Goal: Task Accomplishment & Management: Complete application form

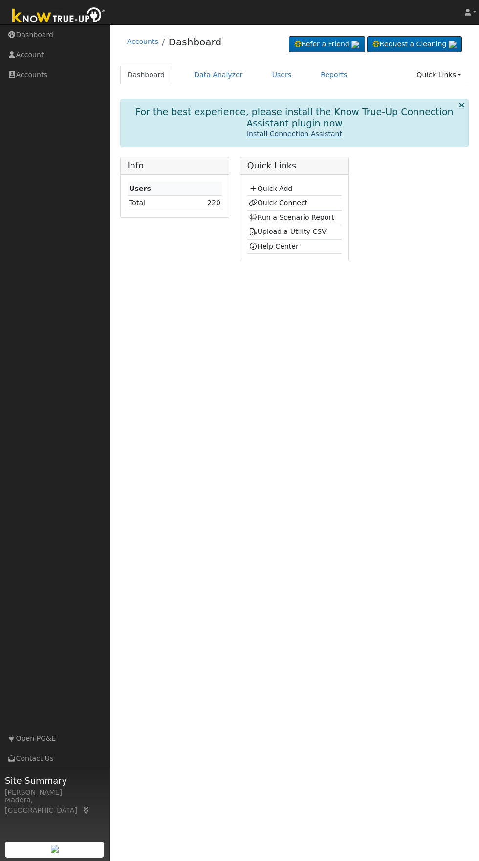
click at [283, 133] on link "Install Connection Assistant" at bounding box center [294, 134] width 95 height 8
click at [286, 190] on link "Quick Add" at bounding box center [270, 189] width 43 height 8
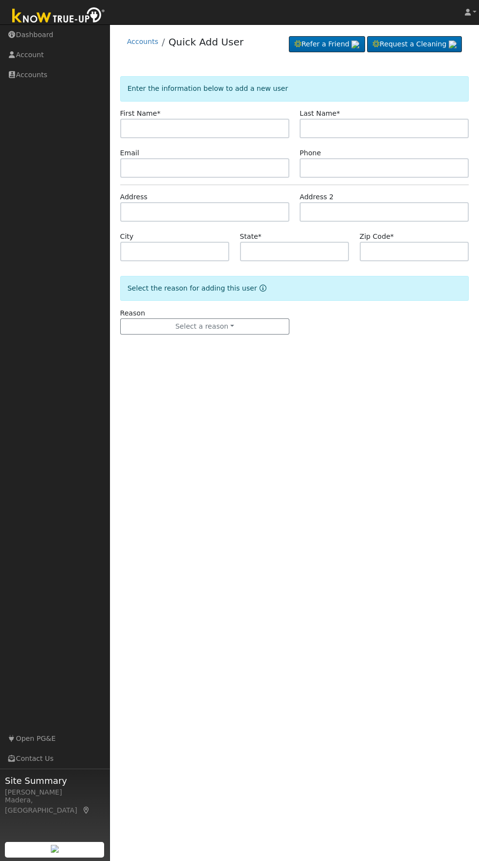
click at [213, 129] on input "text" at bounding box center [204, 129] width 169 height 20
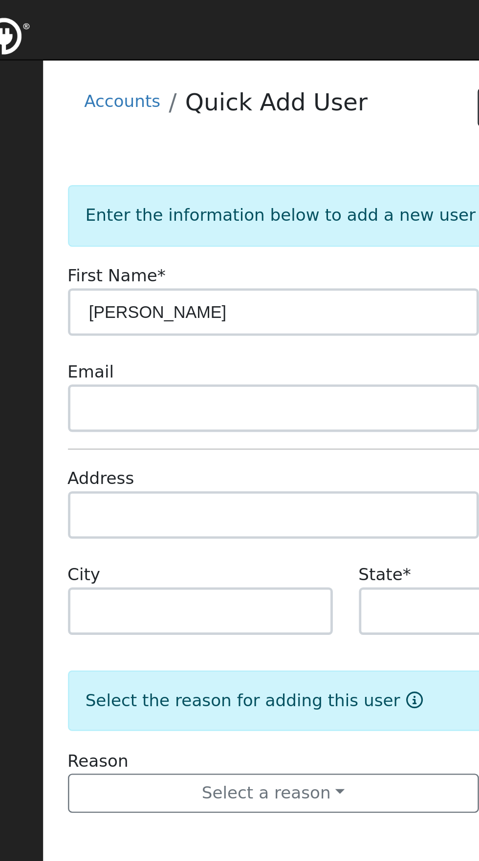
type input "[PERSON_NAME]"
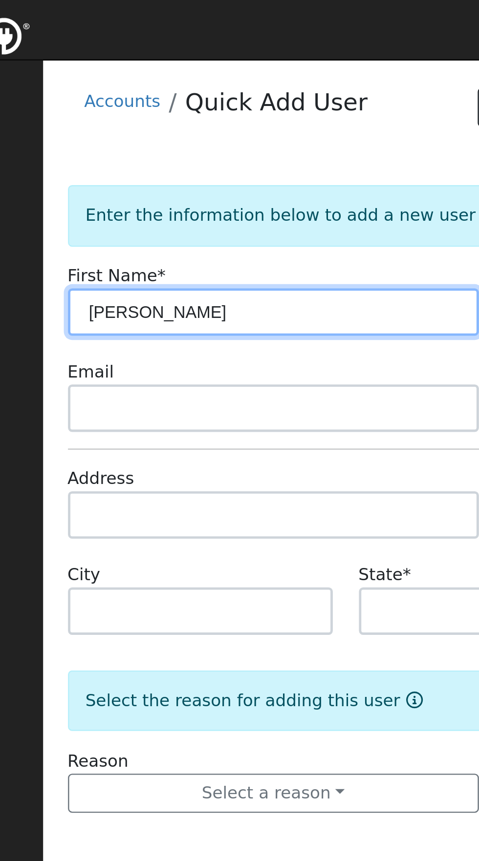
click at [256, 131] on input "[PERSON_NAME]" at bounding box center [204, 129] width 169 height 20
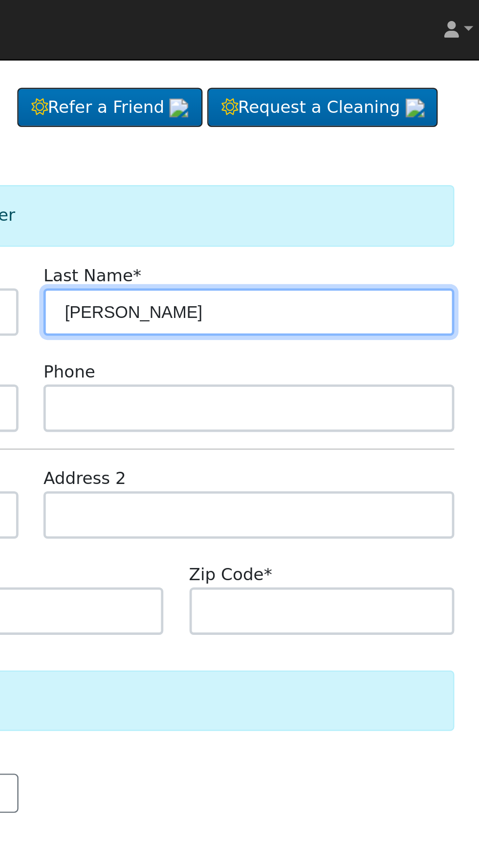
type input "[PERSON_NAME]"
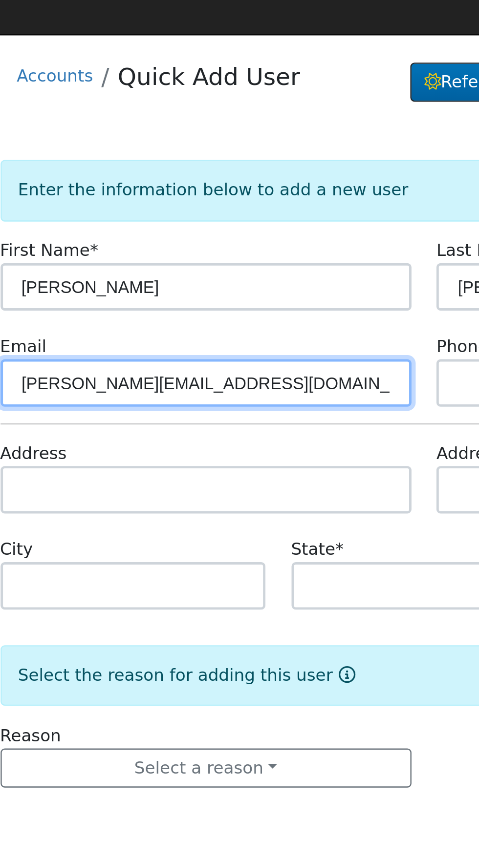
type input "[PERSON_NAME][EMAIL_ADDRESS][DOMAIN_NAME]"
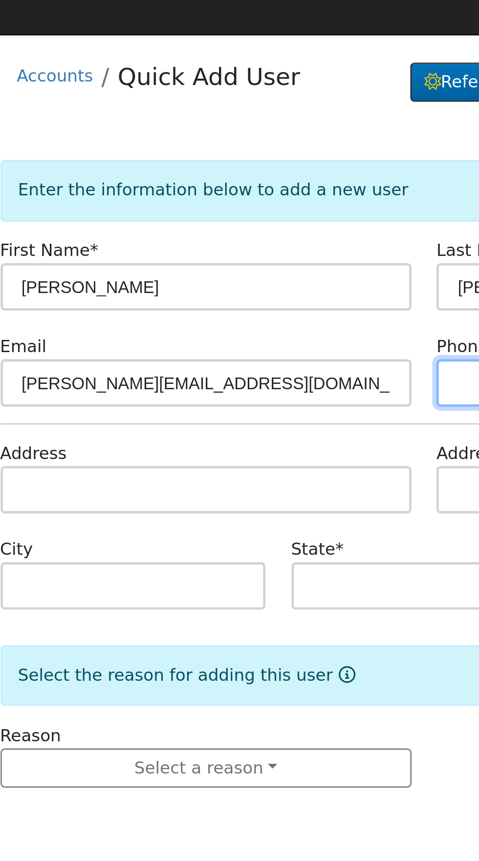
click at [309, 169] on input "text" at bounding box center [383, 168] width 169 height 20
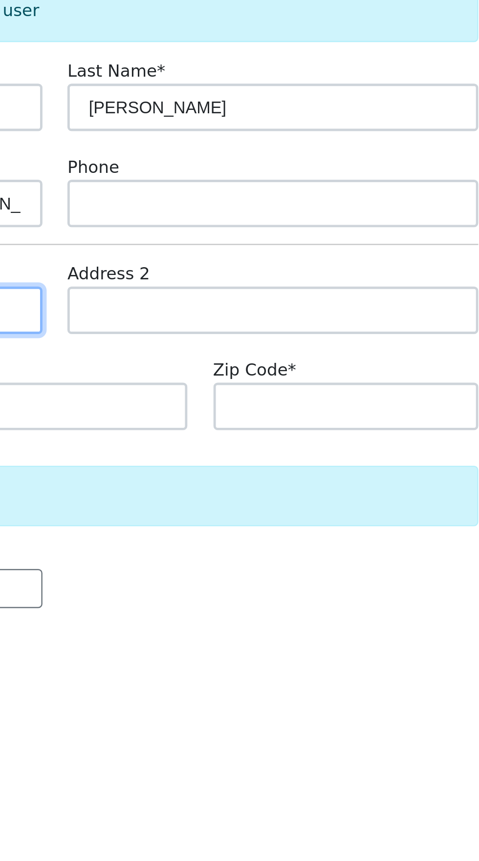
click at [279, 213] on input "text" at bounding box center [204, 212] width 169 height 20
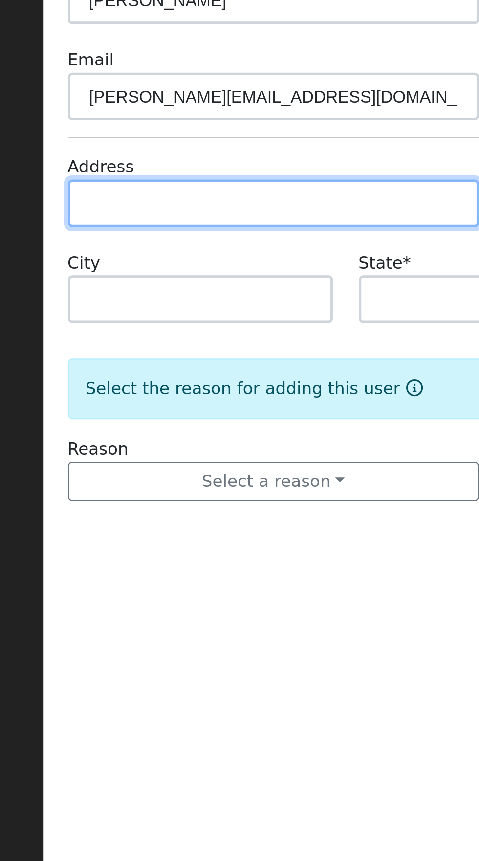
click at [222, 208] on input "text" at bounding box center [204, 212] width 169 height 20
type input "956 Highland Road West"
type input "Madera"
type input "CA"
type input "93636"
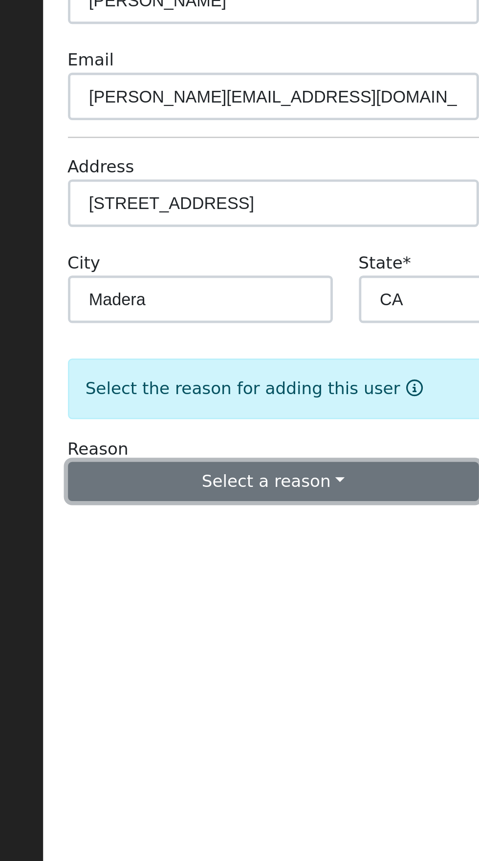
click at [239, 330] on button "Select a reason" at bounding box center [204, 326] width 169 height 17
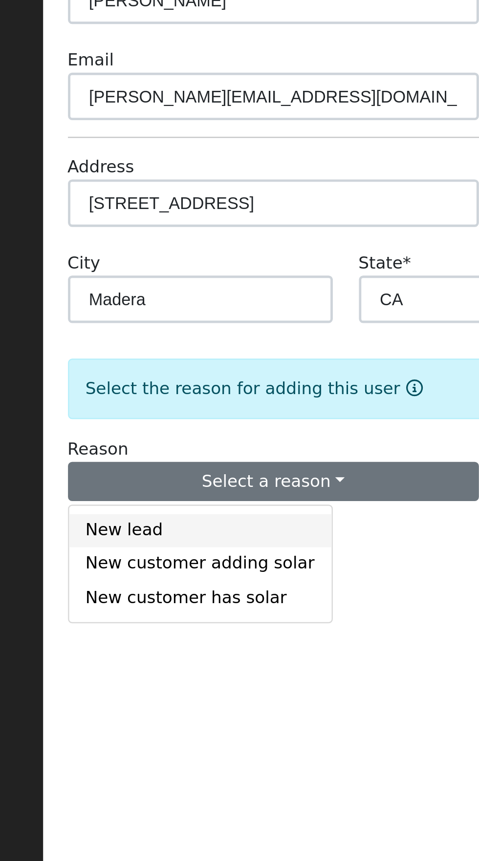
click at [165, 347] on link "New lead" at bounding box center [175, 347] width 108 height 14
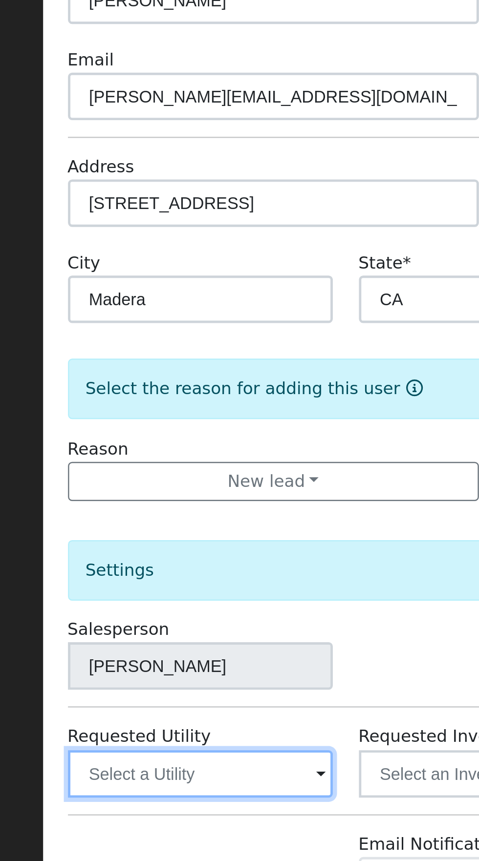
click at [142, 450] on input "text" at bounding box center [174, 447] width 109 height 20
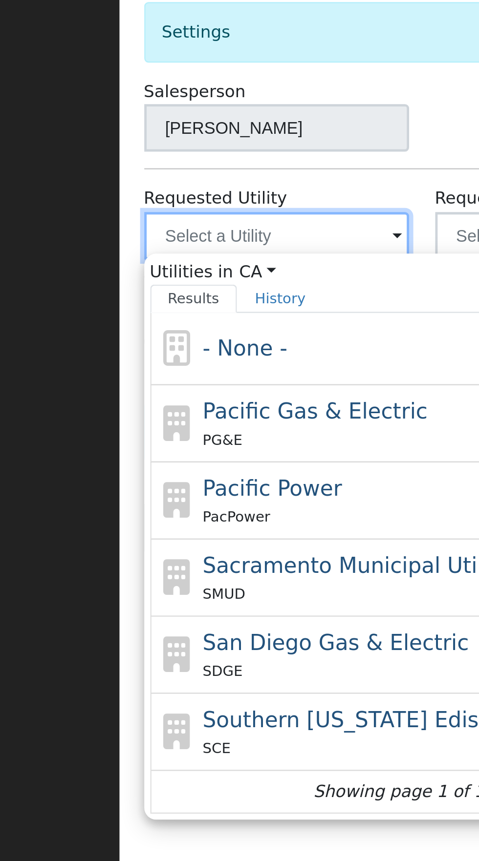
click at [208, 446] on input "text" at bounding box center [174, 447] width 109 height 20
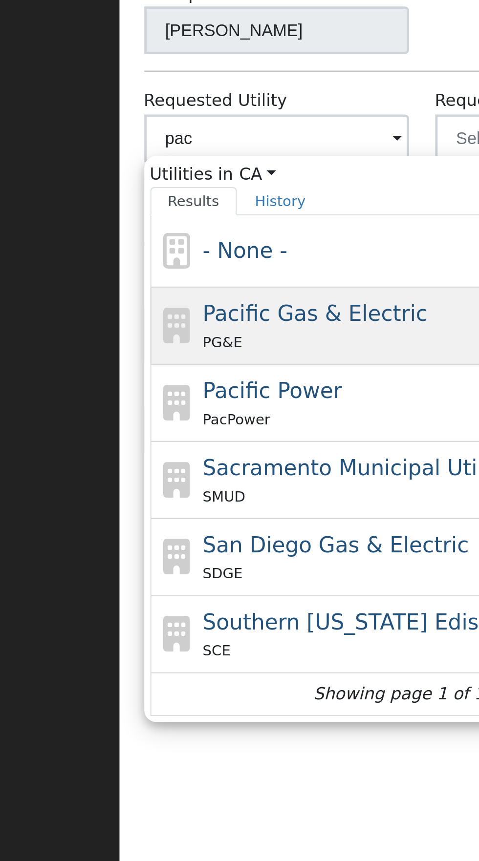
click at [218, 519] on span "Pacific Gas & Electric" at bounding box center [190, 519] width 92 height 10
type input "Pacific Gas & Electric"
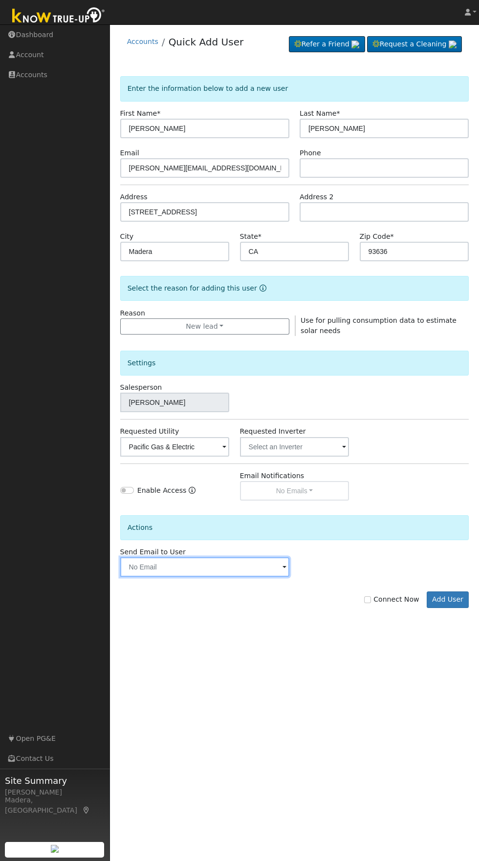
click at [266, 567] on input "text" at bounding box center [204, 567] width 169 height 20
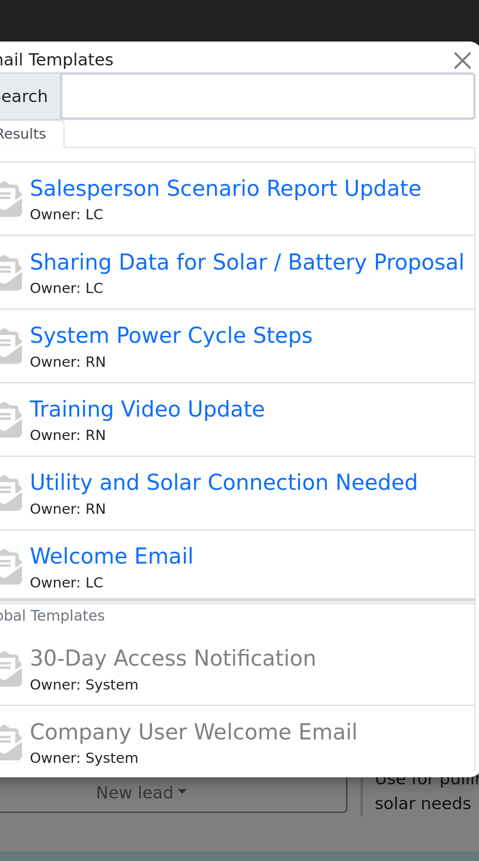
scroll to position [219, 0]
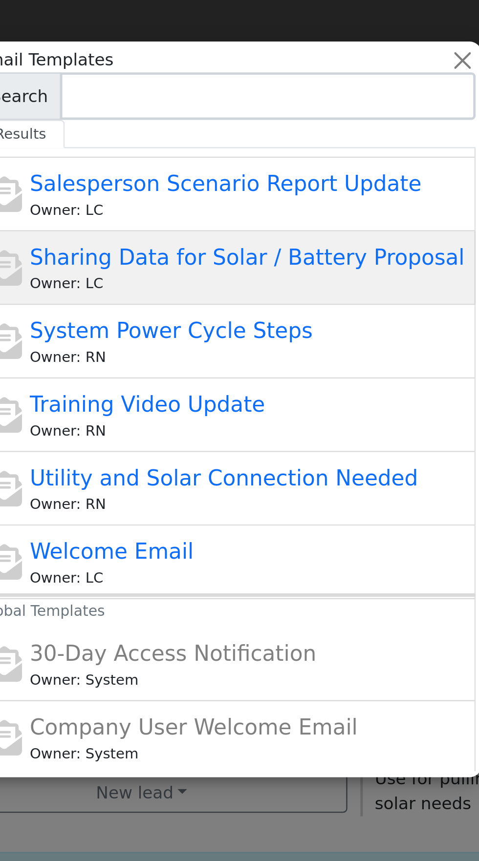
click at [301, 106] on span "Sharing Data for Solar / Battery Proposal" at bounding box center [248, 106] width 179 height 10
type input "Sharing Data for Solar / Battery Proposal"
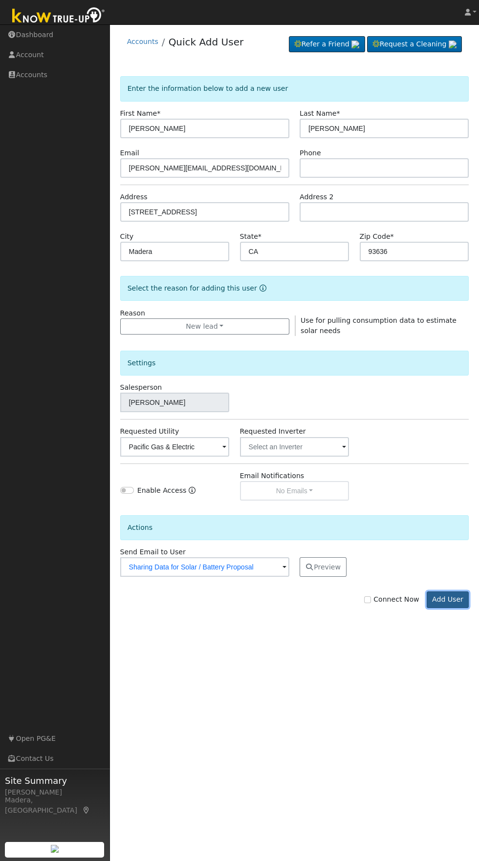
click at [457, 601] on button "Add User" at bounding box center [447, 599] width 42 height 17
